Goal: Obtain resource: Download file/media

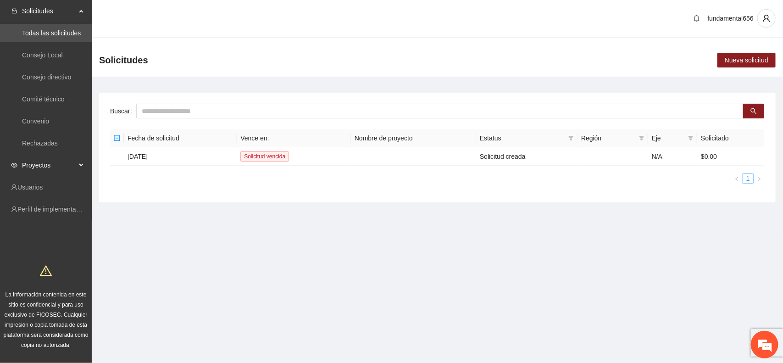
click at [78, 165] on div "Proyectos" at bounding box center [46, 165] width 92 height 18
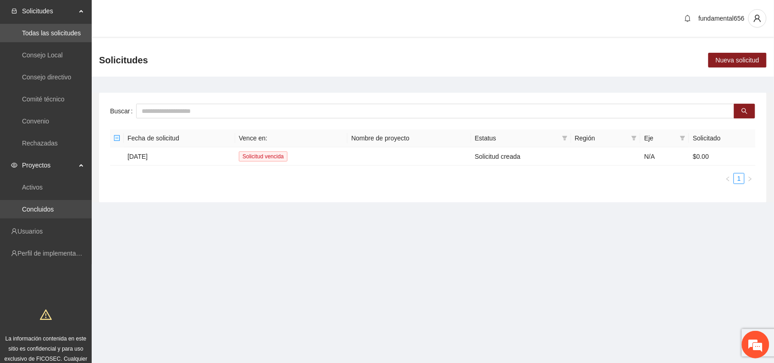
click at [45, 206] on link "Concluidos" at bounding box center [38, 209] width 32 height 7
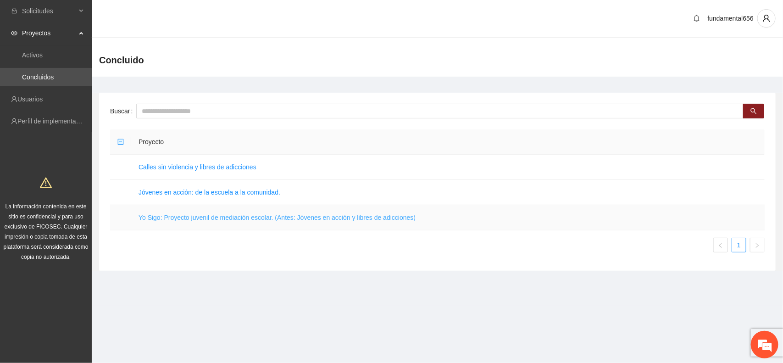
click at [161, 217] on link "Yo Sigo: Proyecto juvenil de mediación escolar. (Antes: Jóvenes en acción y lib…" at bounding box center [277, 217] width 277 height 7
click at [693, 53] on div "Concluido" at bounding box center [437, 60] width 691 height 33
click at [162, 217] on link "Yo Sigo: Proyecto juvenil de mediación escolar. (Antes: Jóvenes en acción y lib…" at bounding box center [277, 217] width 277 height 7
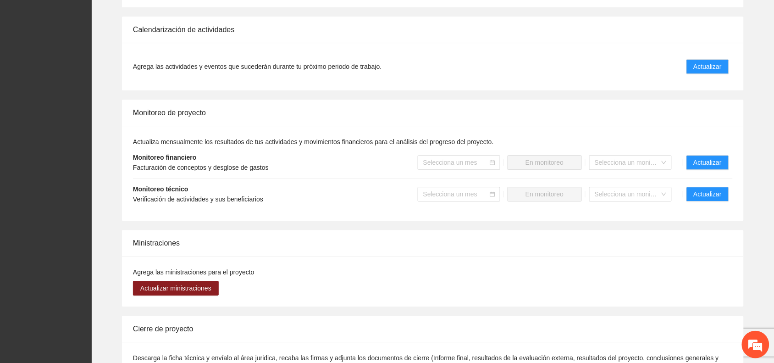
scroll to position [631, 0]
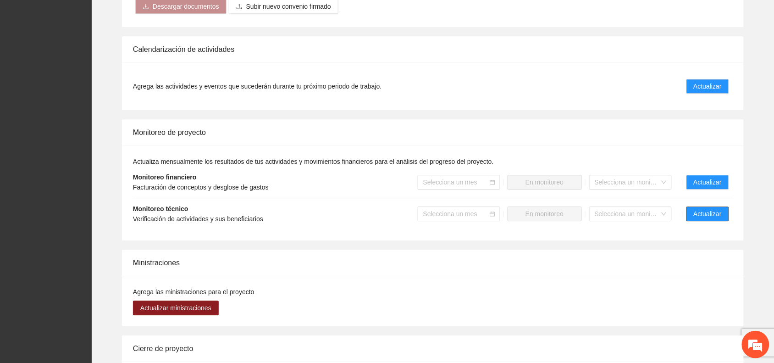
click at [695, 212] on span "Actualizar" at bounding box center [708, 214] width 28 height 10
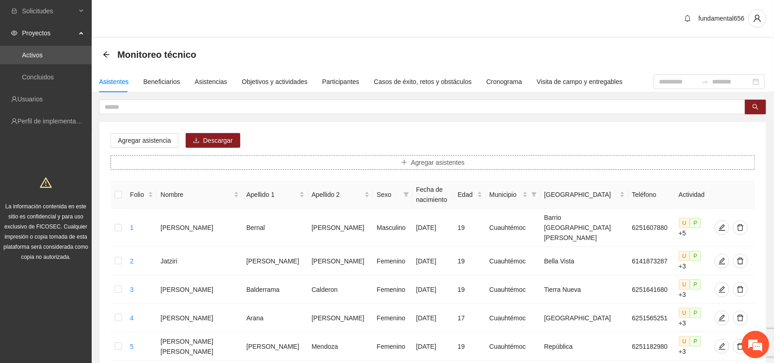
click at [408, 161] on icon "plus" at bounding box center [404, 162] width 6 height 6
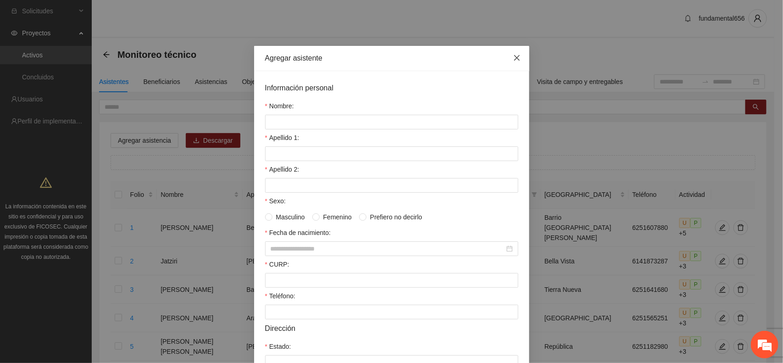
click at [515, 51] on span "Close" at bounding box center [517, 58] width 25 height 25
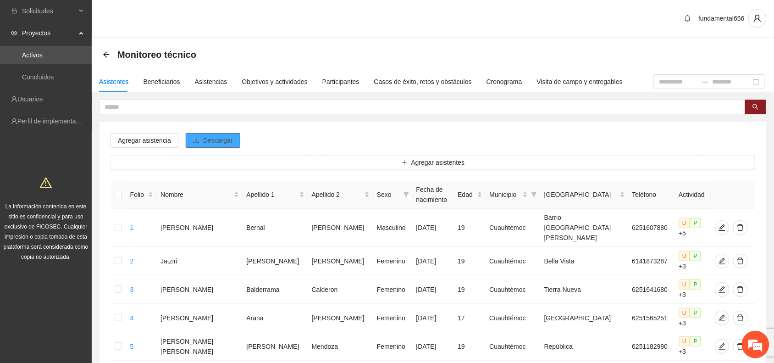
click at [209, 140] on span "Descargar" at bounding box center [218, 140] width 30 height 10
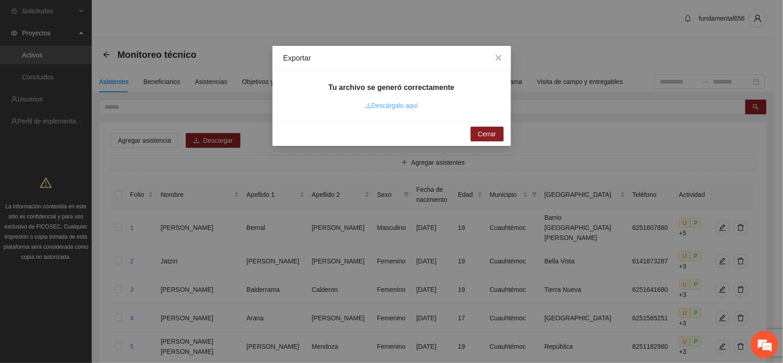
click at [377, 104] on link "Descárgalo aquí" at bounding box center [391, 105] width 53 height 7
click at [499, 57] on icon "close" at bounding box center [498, 58] width 6 height 6
